Goal: Transaction & Acquisition: Purchase product/service

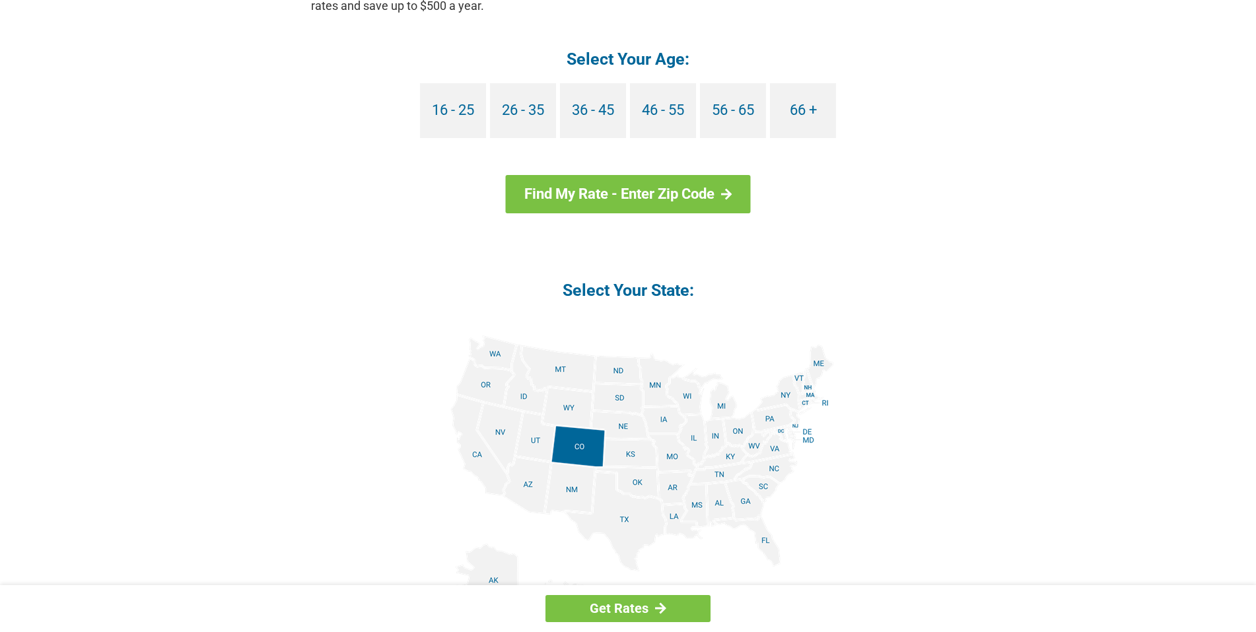
scroll to position [1314, 0]
click at [801, 125] on link "66 +" at bounding box center [803, 111] width 66 height 55
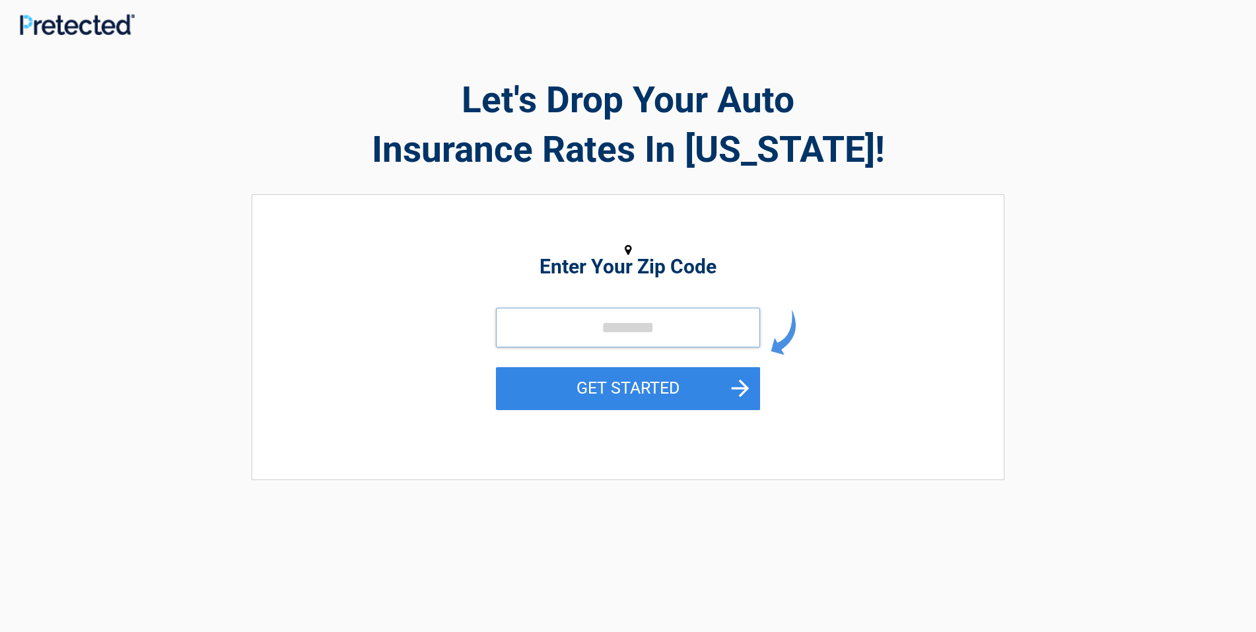
click at [546, 336] on input "tel" at bounding box center [628, 328] width 264 height 40
type input "*****"
click at [593, 380] on button "GET STARTED" at bounding box center [628, 388] width 264 height 43
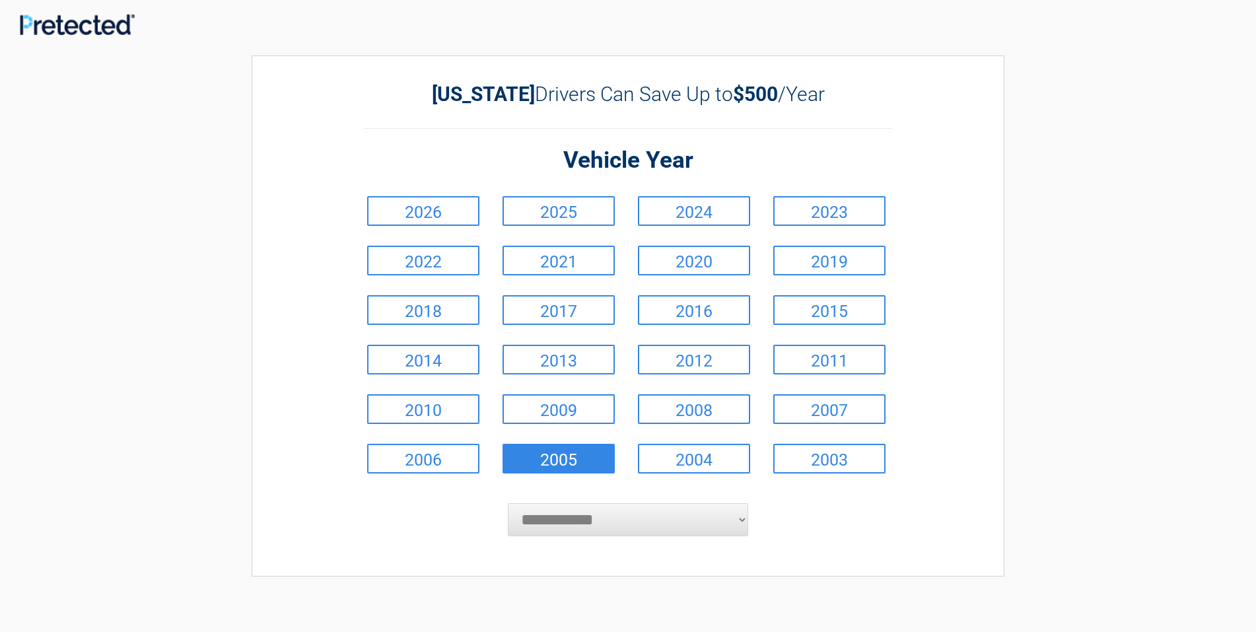
click at [565, 461] on link "2005" at bounding box center [559, 459] width 112 height 30
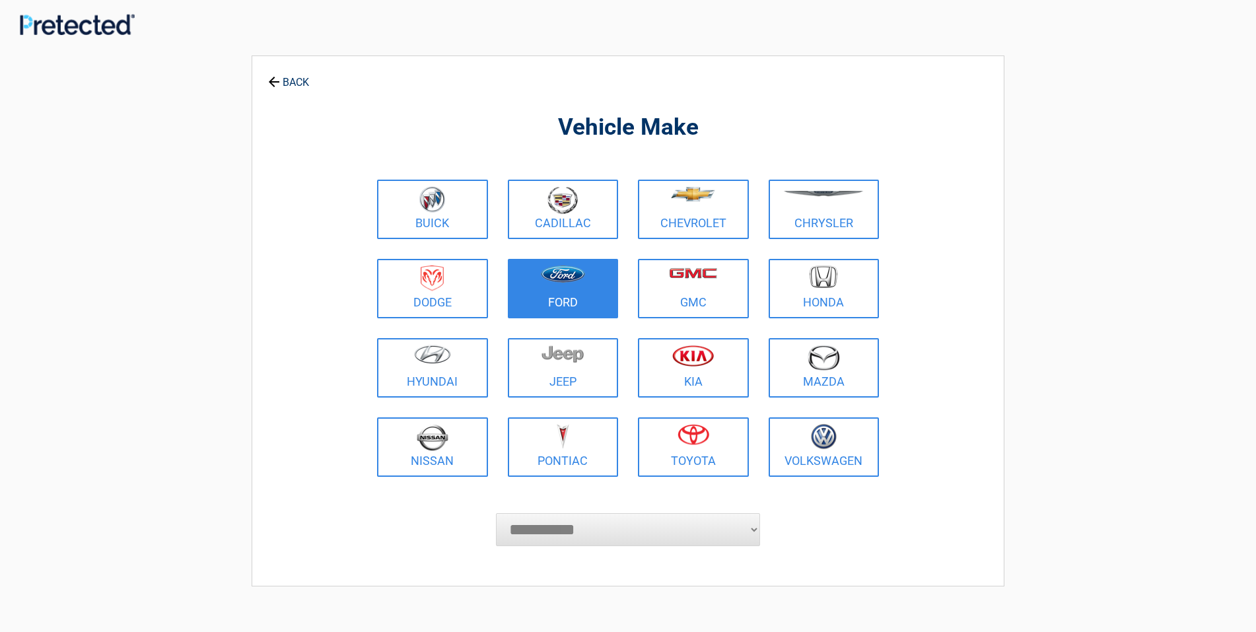
click at [571, 300] on link "Ford" at bounding box center [563, 288] width 111 height 59
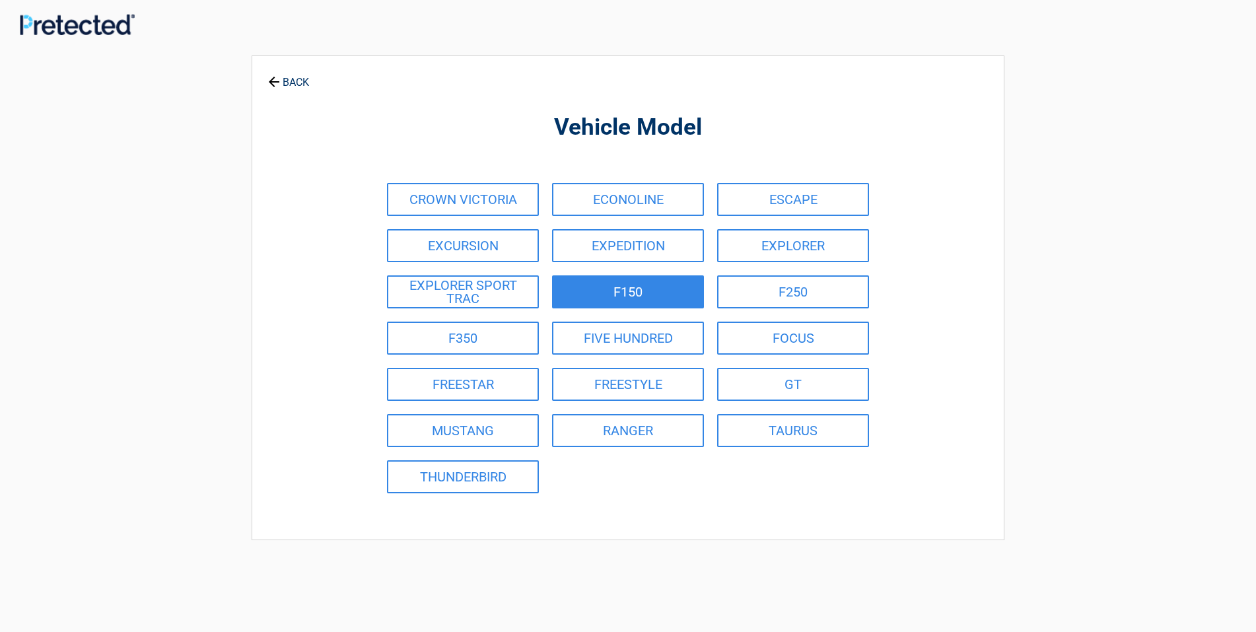
click at [608, 295] on link "F150" at bounding box center [628, 291] width 152 height 33
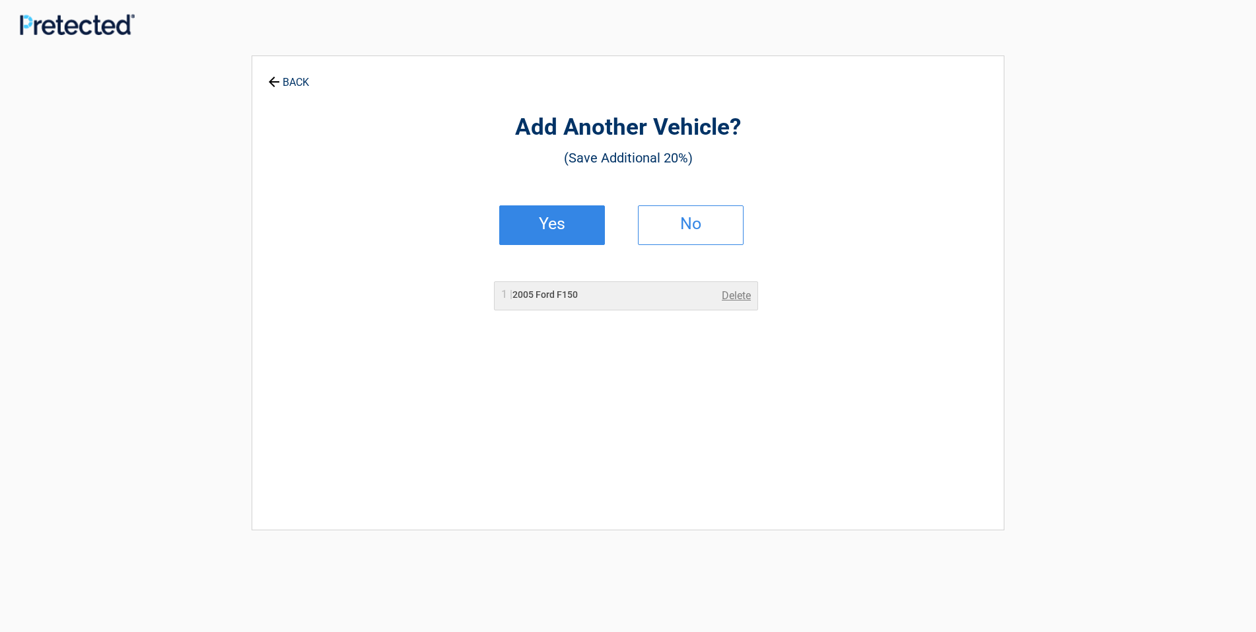
click at [578, 236] on link "Yes" at bounding box center [552, 225] width 106 height 40
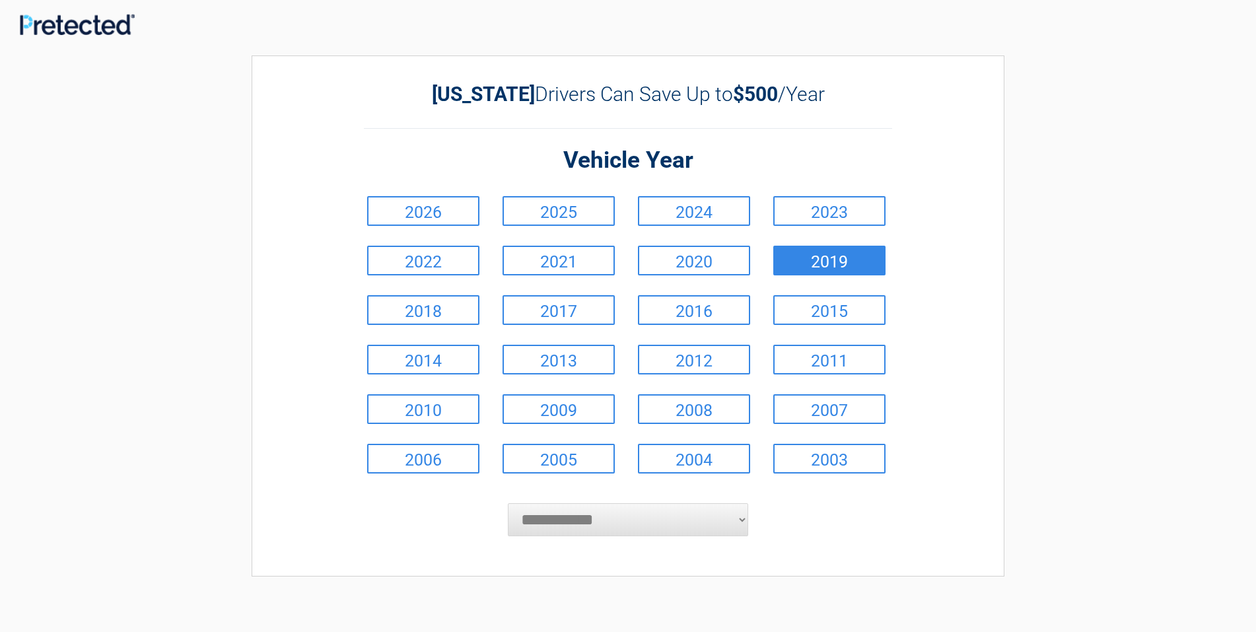
click at [810, 266] on link "2019" at bounding box center [829, 261] width 112 height 30
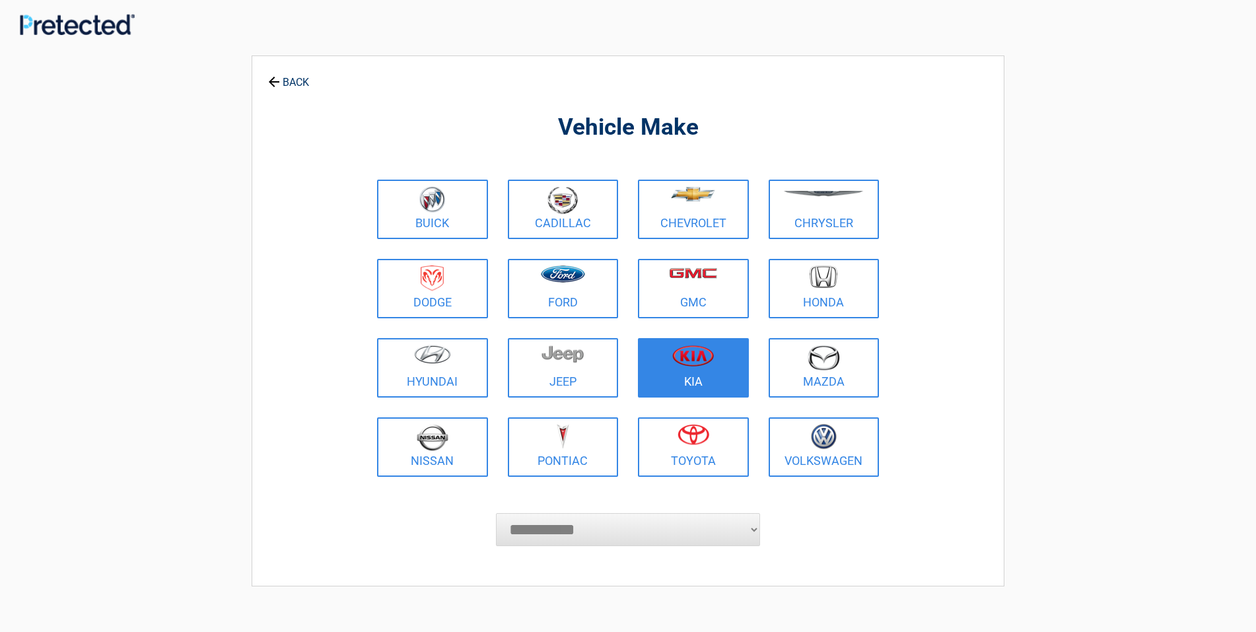
click at [686, 377] on link "Kia" at bounding box center [693, 367] width 111 height 59
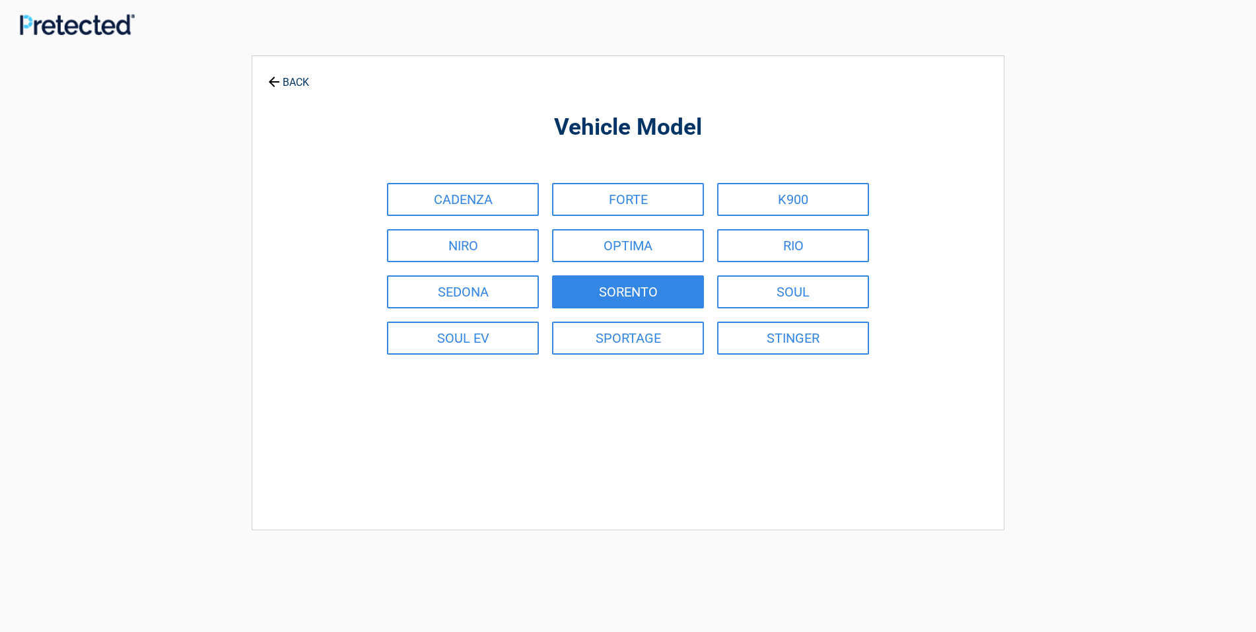
click at [629, 293] on link "SORENTO" at bounding box center [628, 291] width 152 height 33
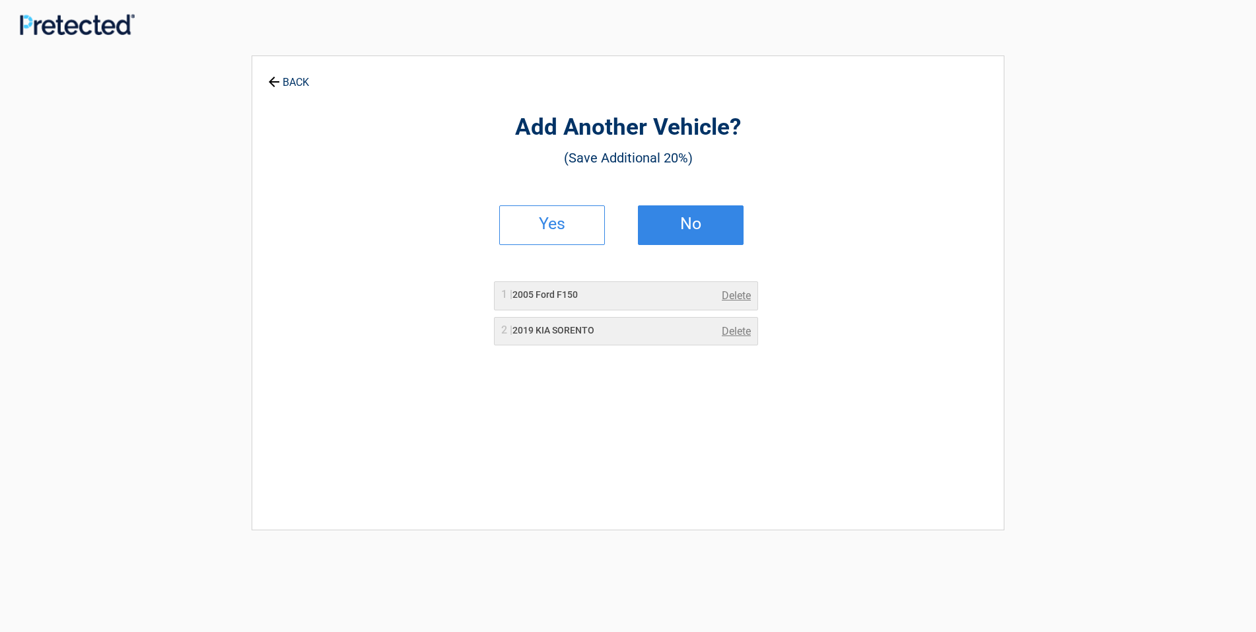
click at [676, 235] on link "No" at bounding box center [691, 225] width 106 height 40
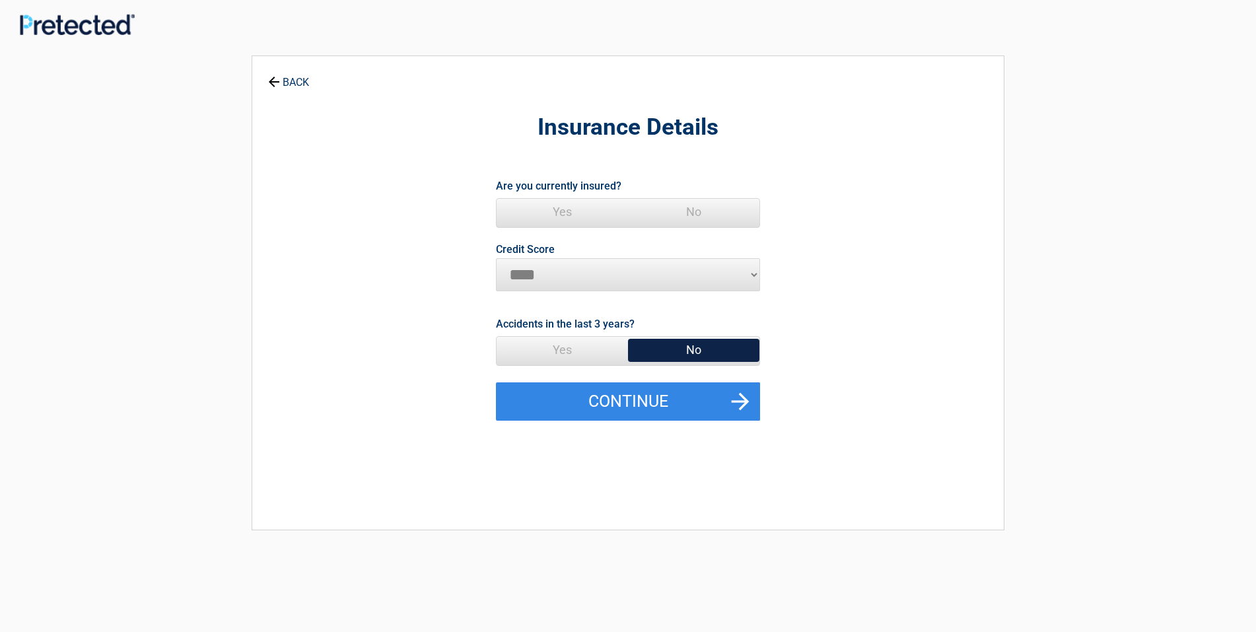
click at [581, 349] on span "Yes" at bounding box center [562, 350] width 131 height 26
click at [692, 351] on span "No" at bounding box center [693, 350] width 131 height 26
click at [560, 214] on span "Yes" at bounding box center [562, 212] width 131 height 26
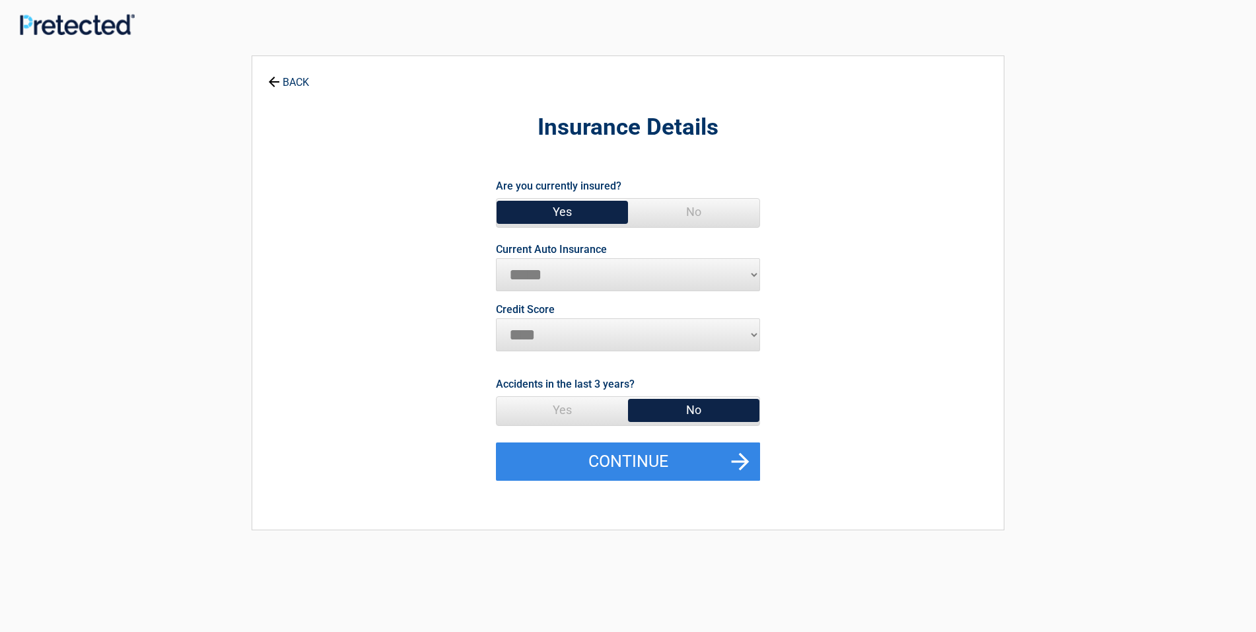
select select "****"
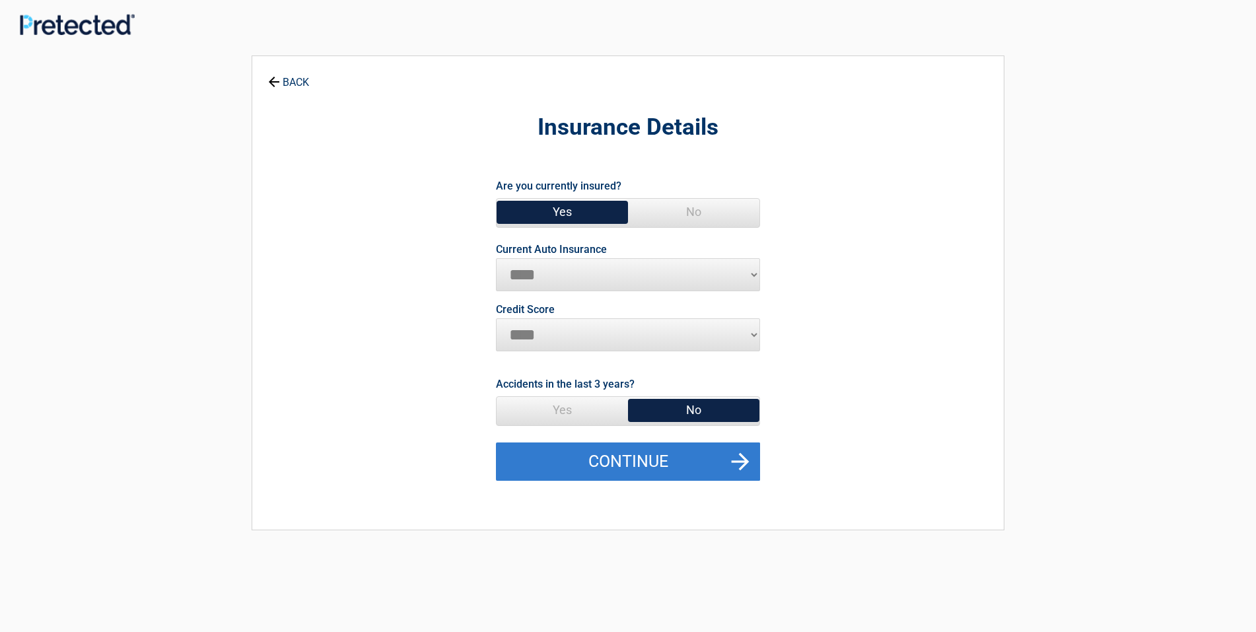
click at [665, 466] on button "Continue" at bounding box center [628, 462] width 264 height 38
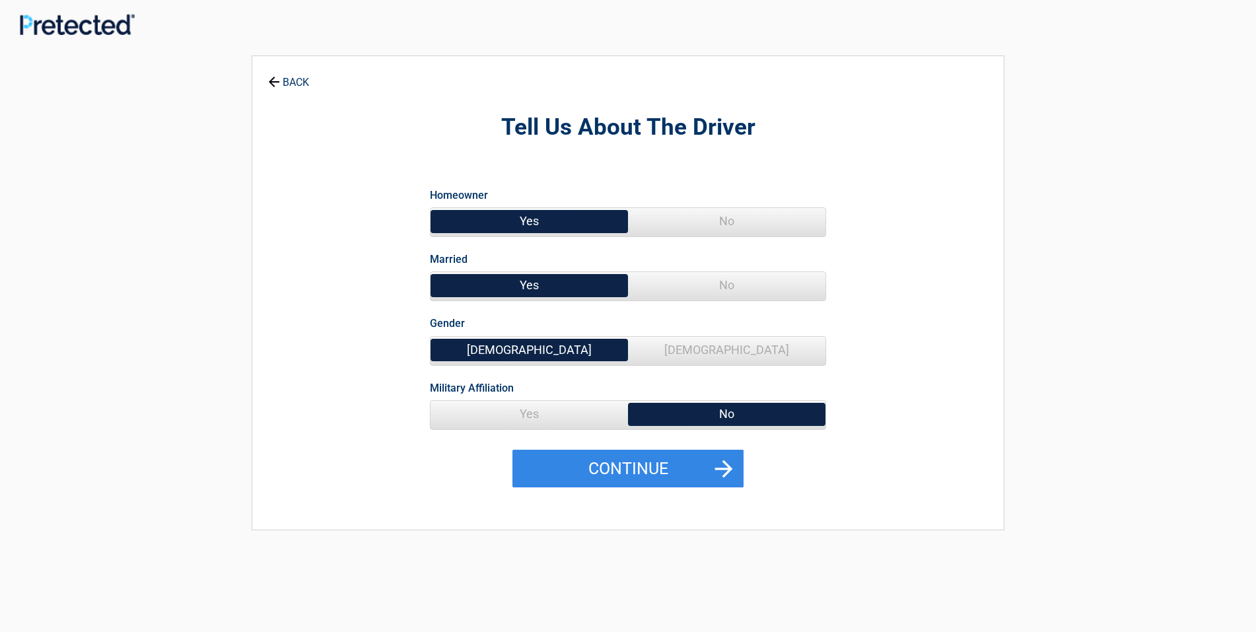
click at [550, 415] on span "Yes" at bounding box center [529, 414] width 197 height 26
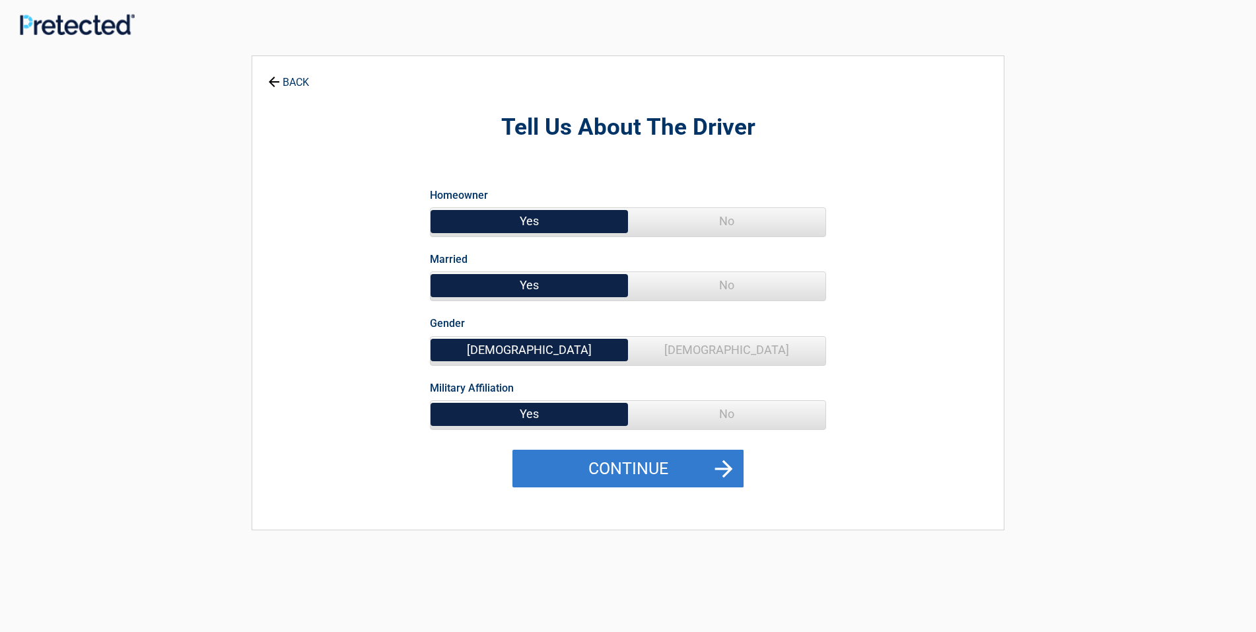
click at [594, 464] on button "Continue" at bounding box center [628, 469] width 231 height 38
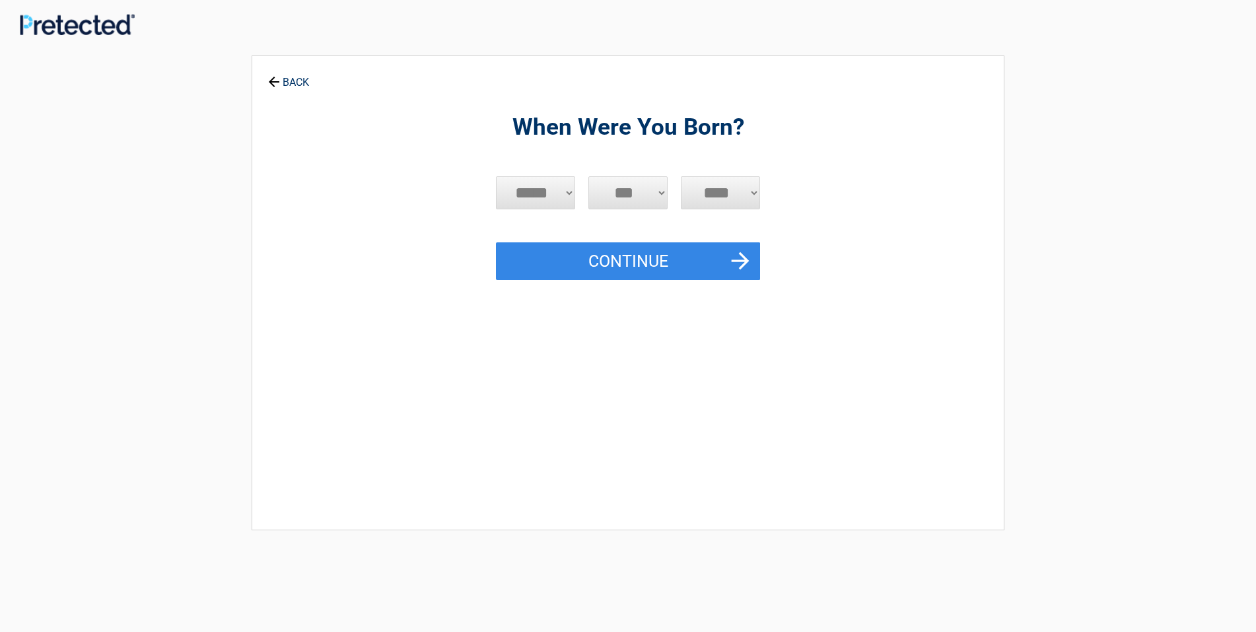
select select "*"
select select "****"
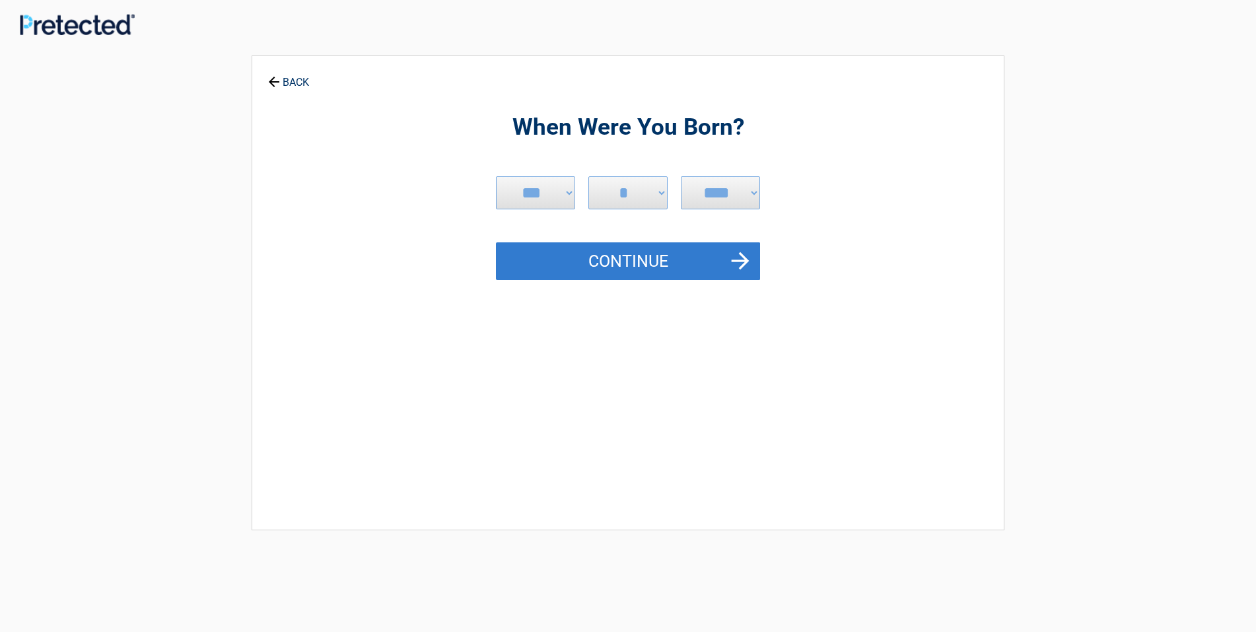
click at [672, 256] on button "Continue" at bounding box center [628, 261] width 264 height 38
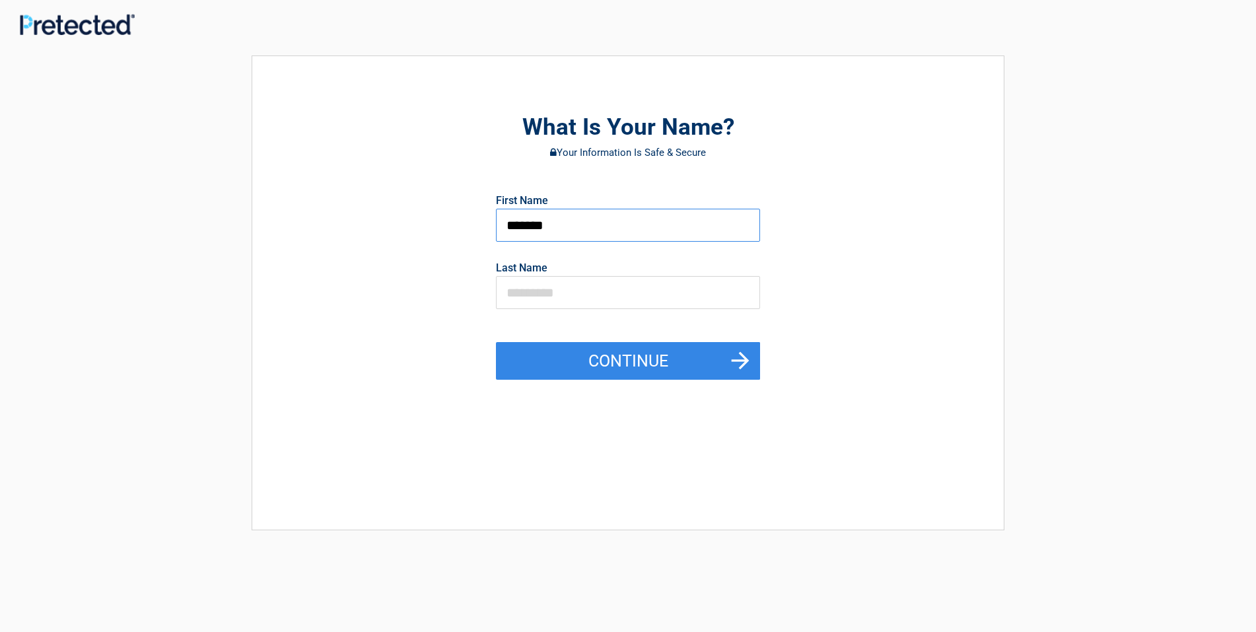
type input "*******"
click at [628, 360] on button "Continue" at bounding box center [628, 361] width 264 height 38
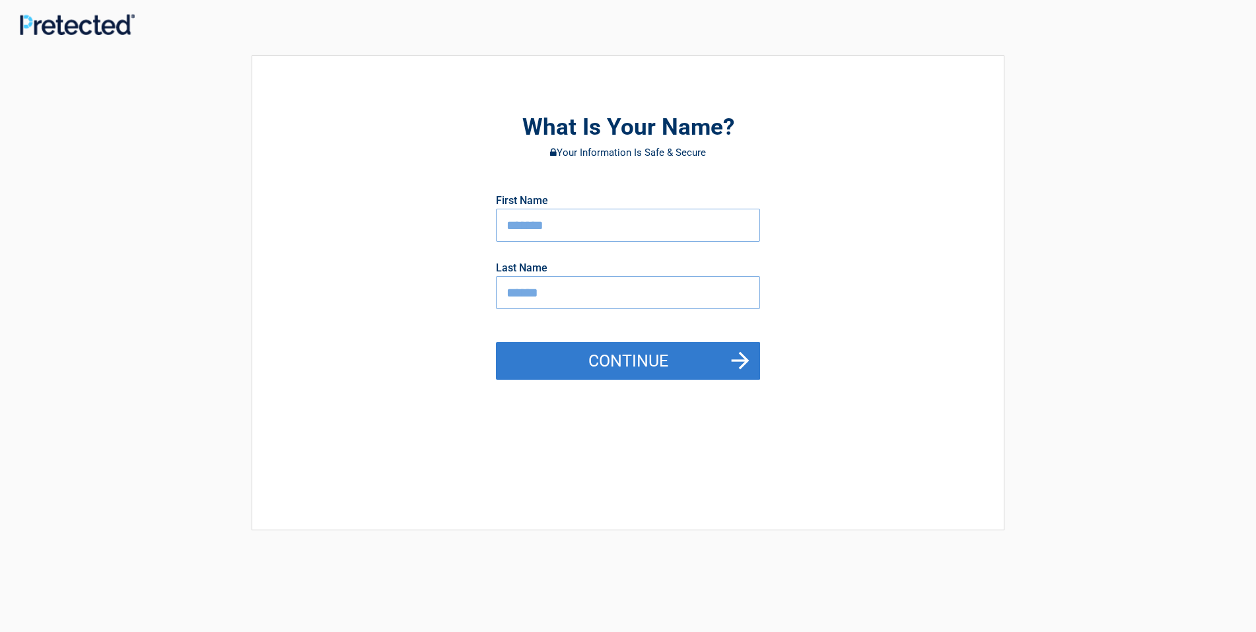
type input "******"
drag, startPoint x: 631, startPoint y: 357, endPoint x: 620, endPoint y: 355, distance: 11.4
click at [631, 357] on button "Continue" at bounding box center [628, 361] width 264 height 38
